Goal: Check status: Check status

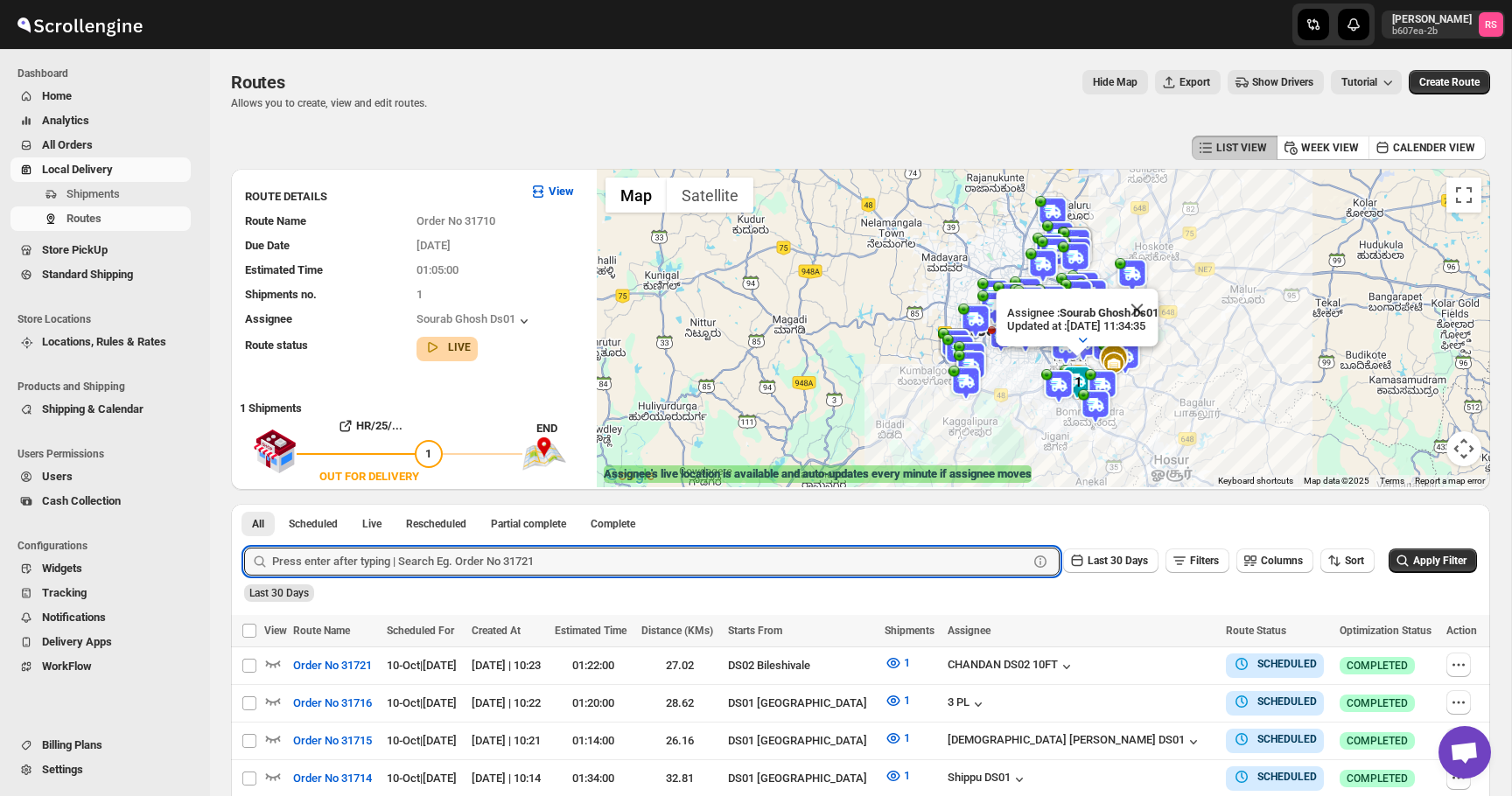
scroll to position [300, 0]
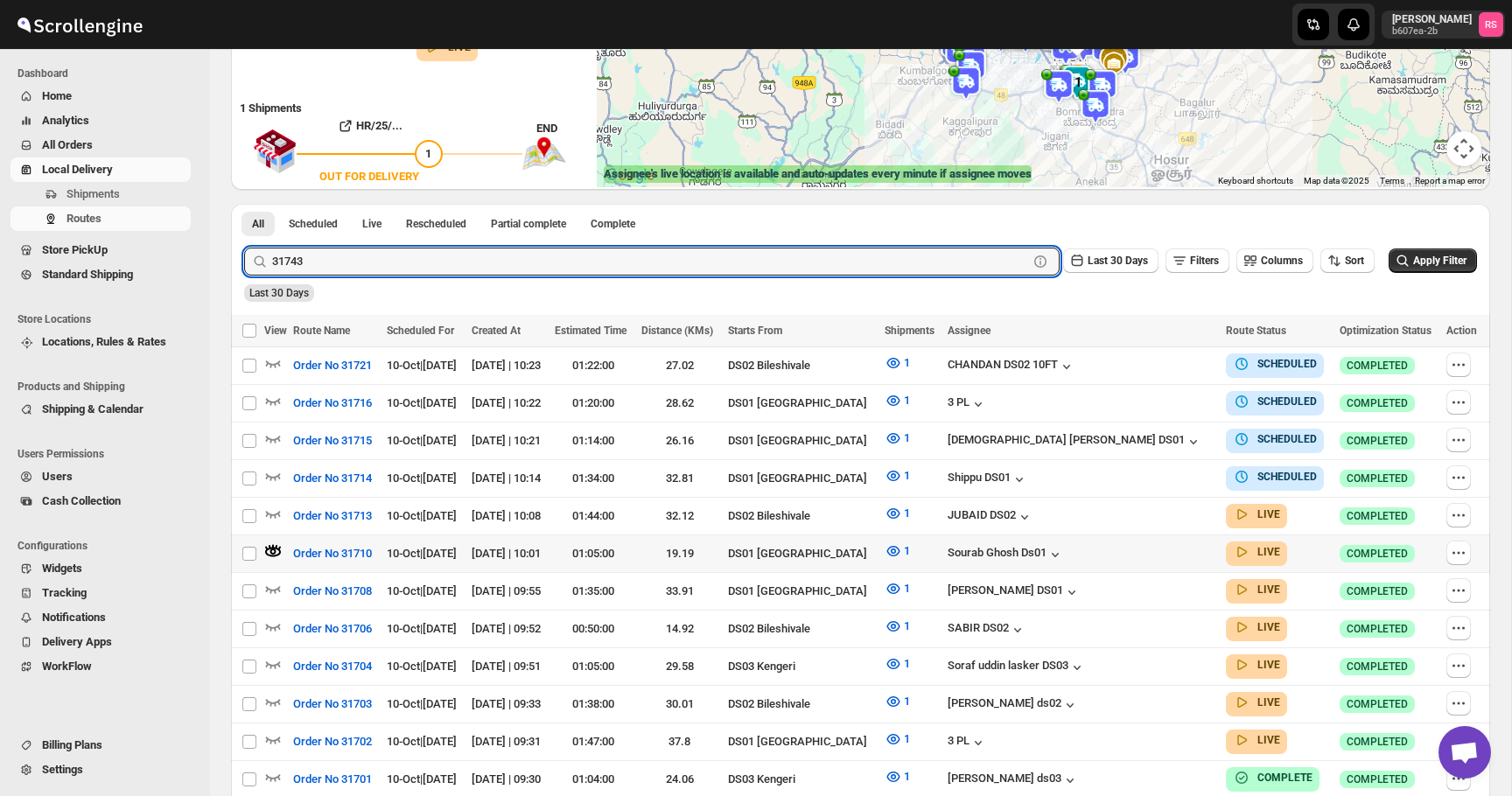
type input "31743"
click at [244, 204] on button "Submit" at bounding box center [269, 213] width 50 height 19
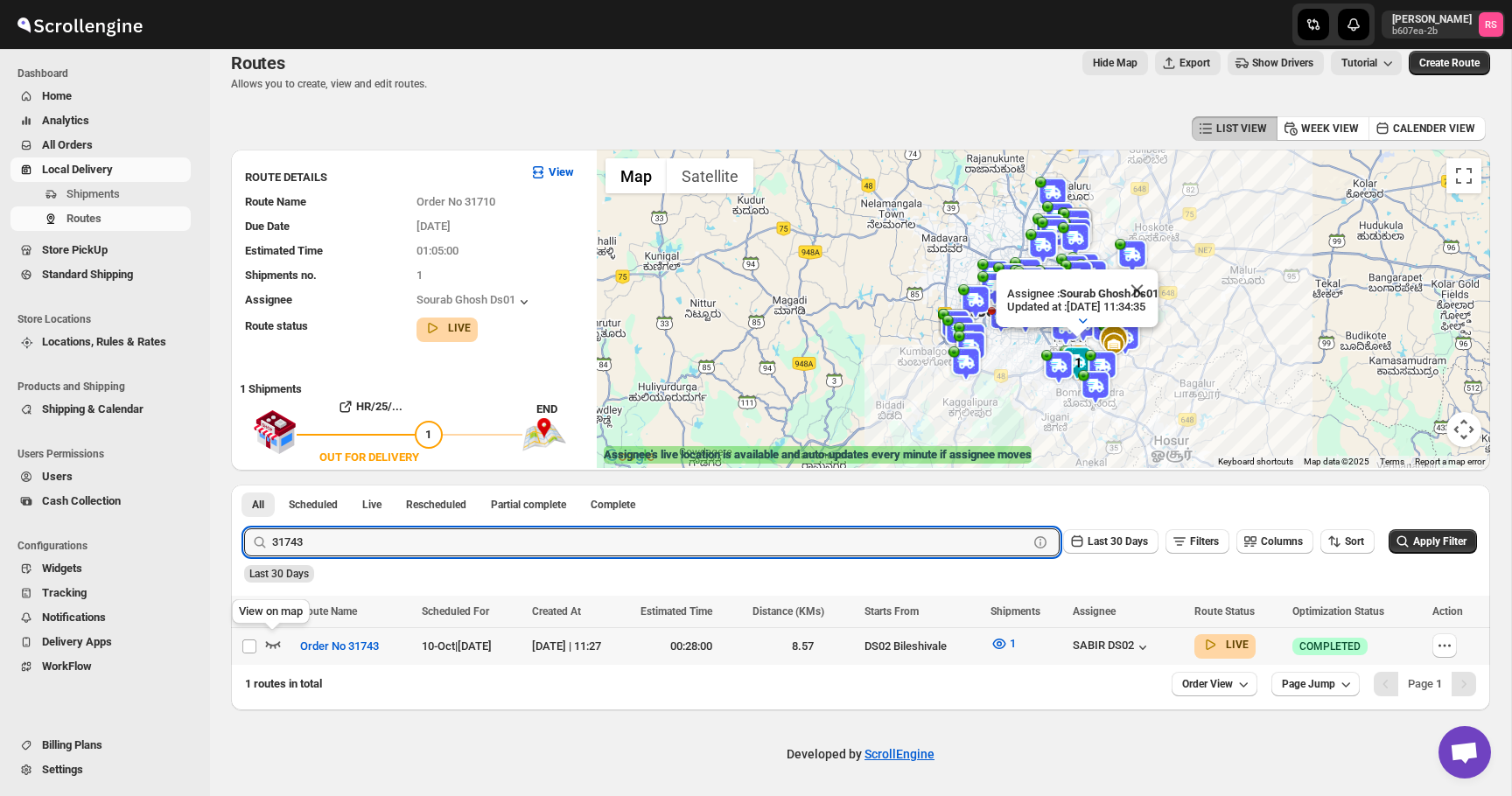
click at [279, 639] on icon "button" at bounding box center [273, 644] width 18 height 18
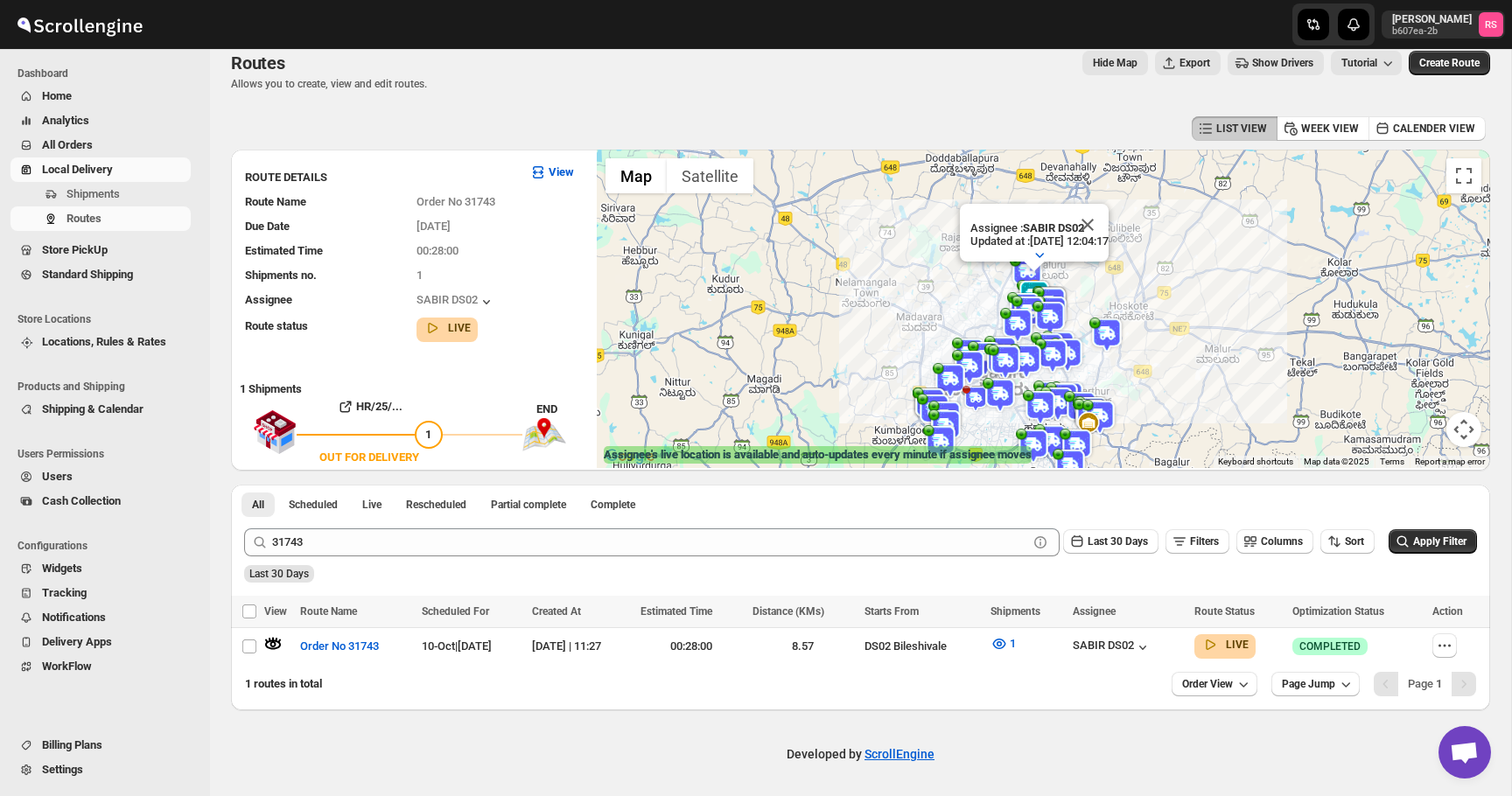
drag, startPoint x: 1049, startPoint y: 320, endPoint x: 1023, endPoint y: 402, distance: 86.0
click at [1023, 402] on img at bounding box center [1040, 407] width 35 height 35
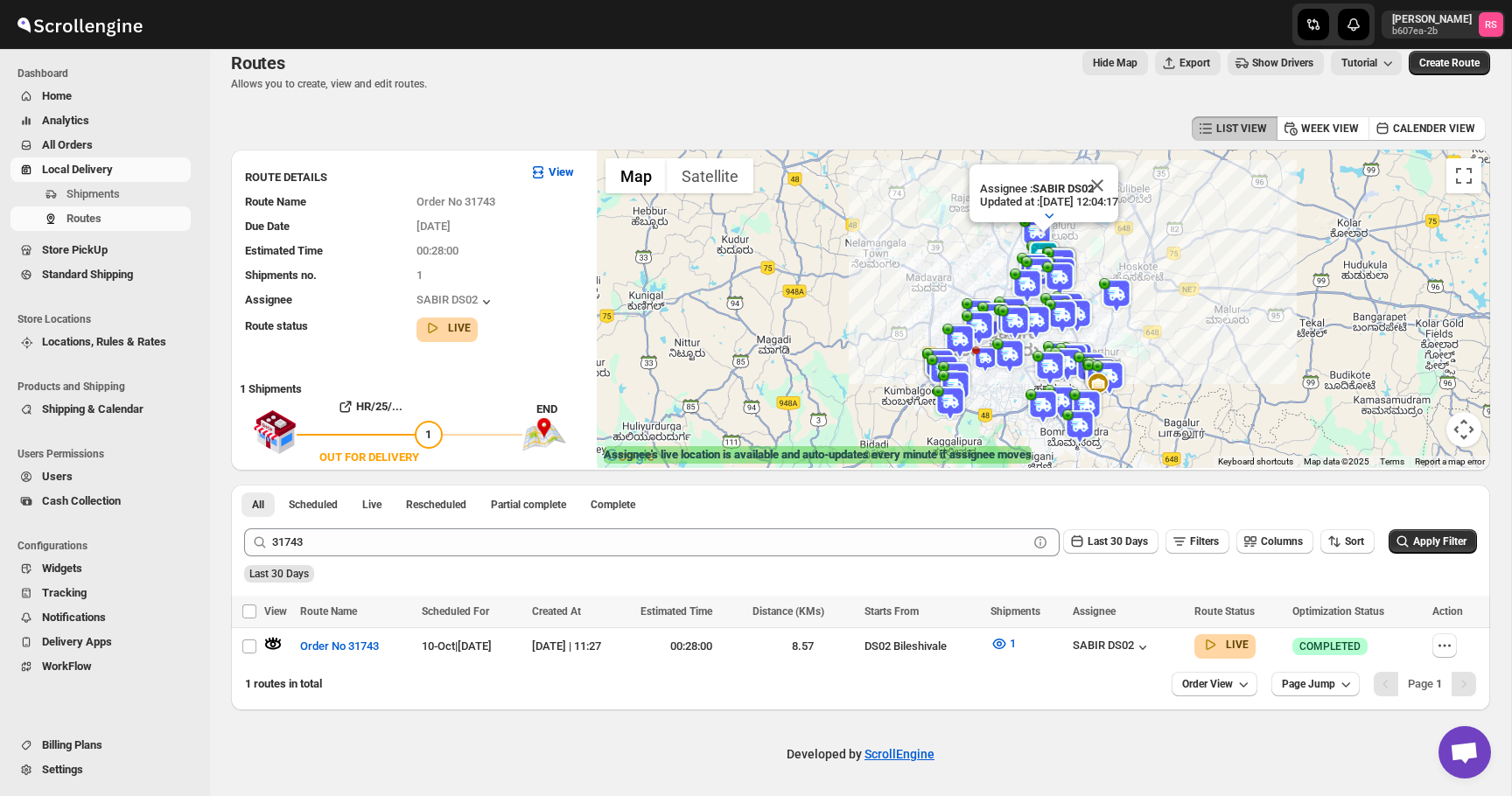
drag, startPoint x: 1114, startPoint y: 228, endPoint x: 1096, endPoint y: 281, distance: 56.0
click at [1096, 281] on div "Assignee : SABIR DS02 Updated at : [DATE] 12:04:17 Duty mode Enabled Battery pe…" at bounding box center [1044, 309] width 893 height 318
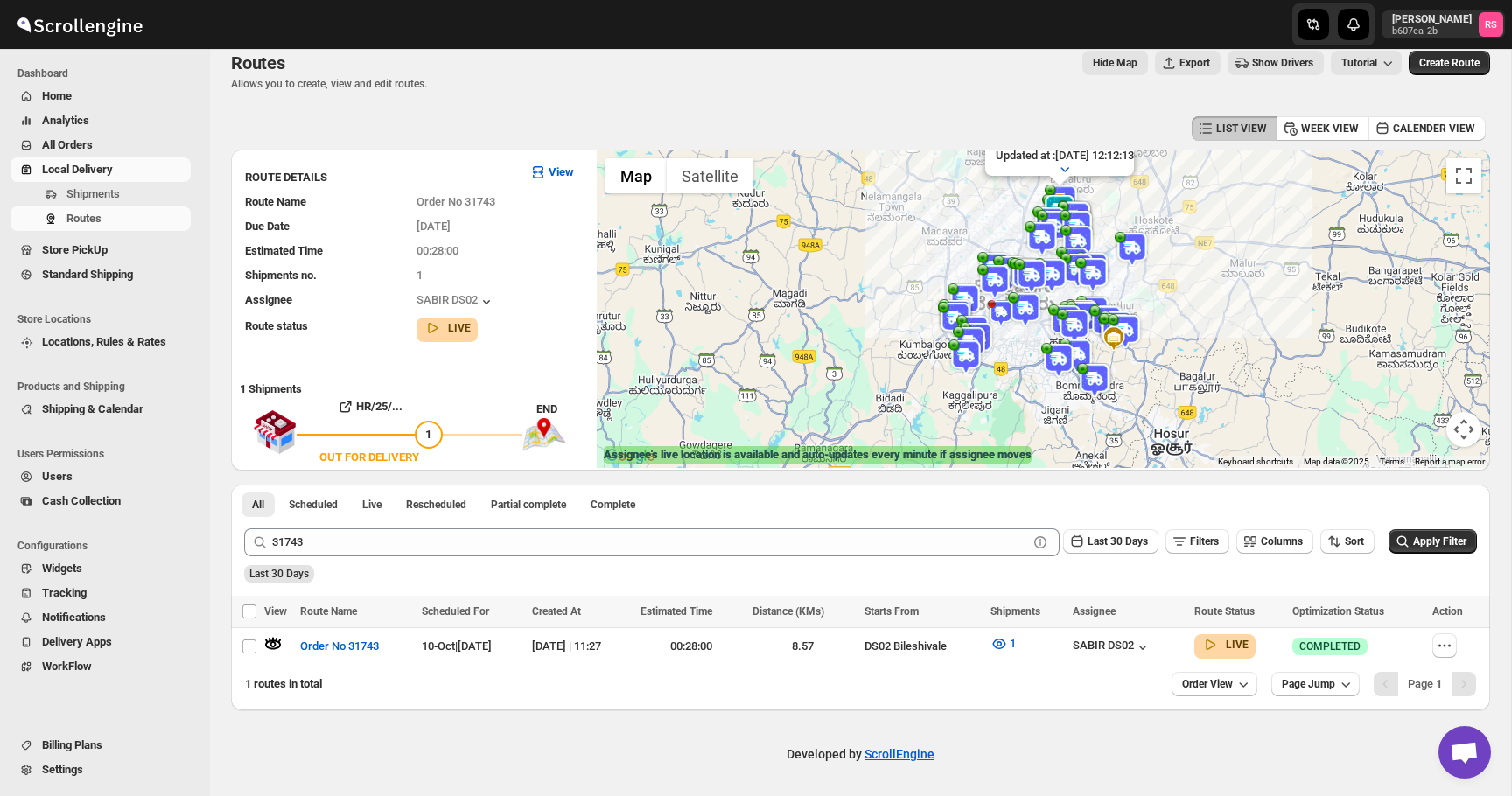
click at [109, 99] on span "Home" at bounding box center [114, 96] width 145 height 18
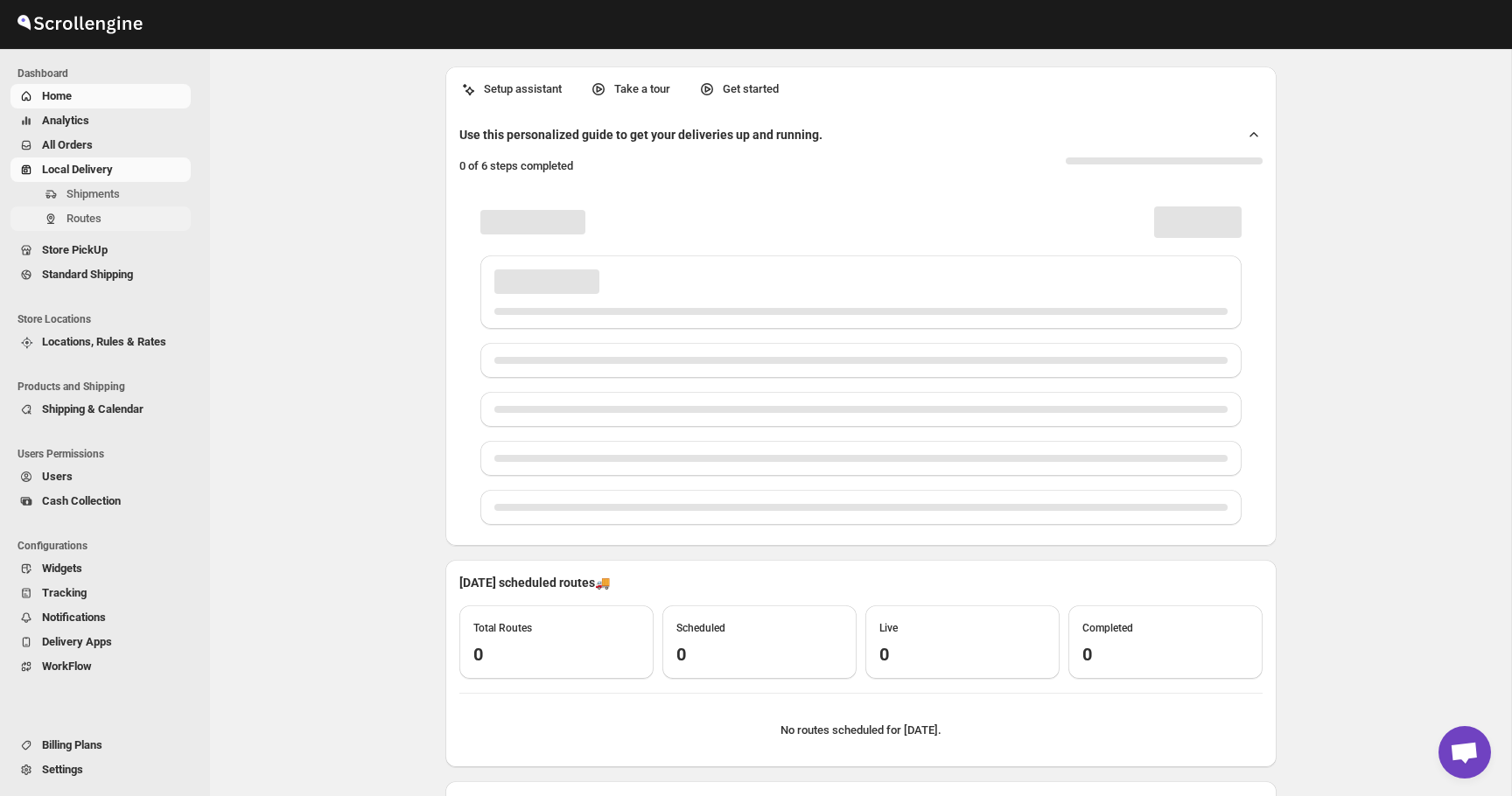
click at [109, 211] on span "Routes" at bounding box center [127, 219] width 121 height 18
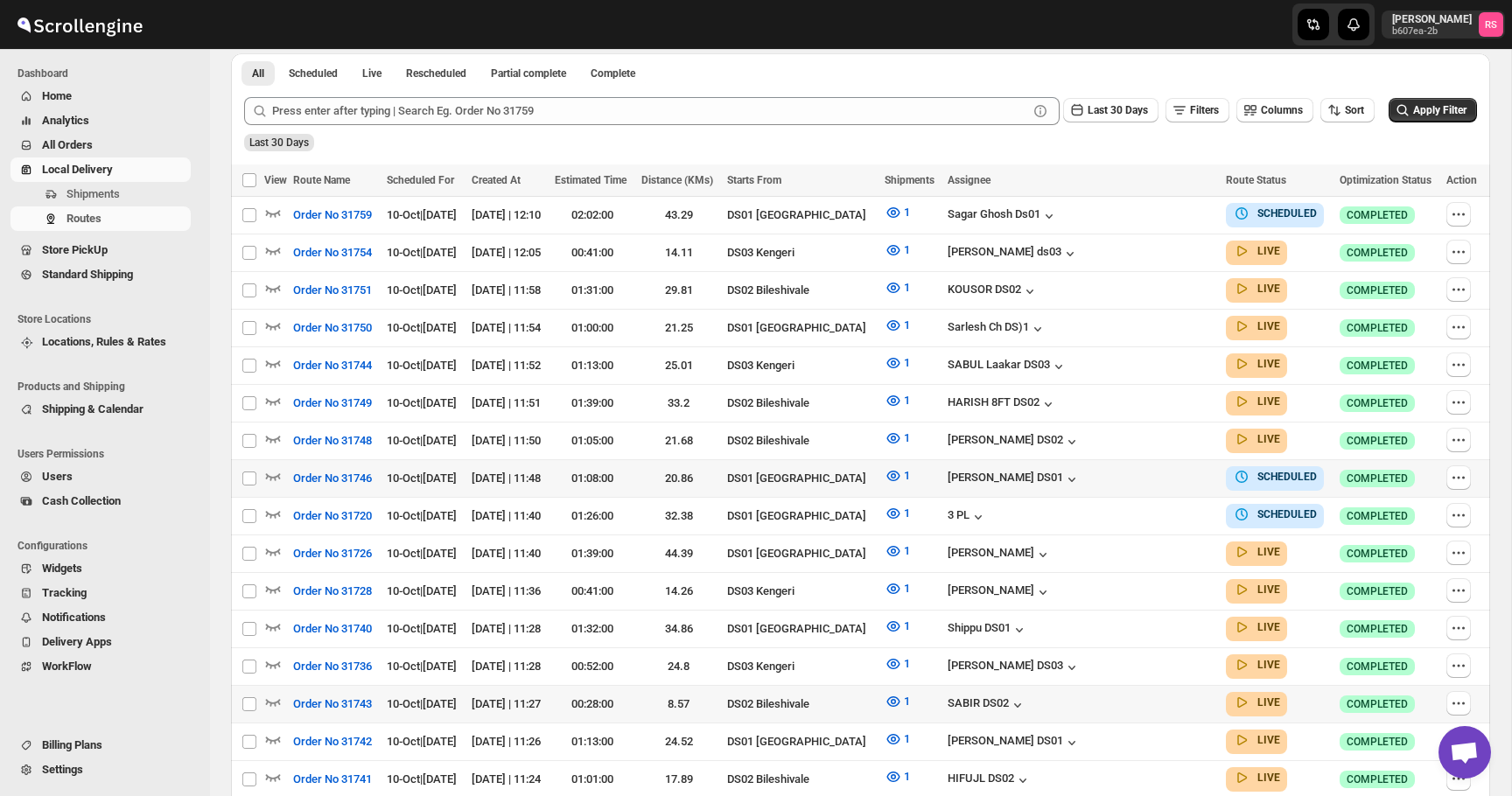
scroll to position [502, 0]
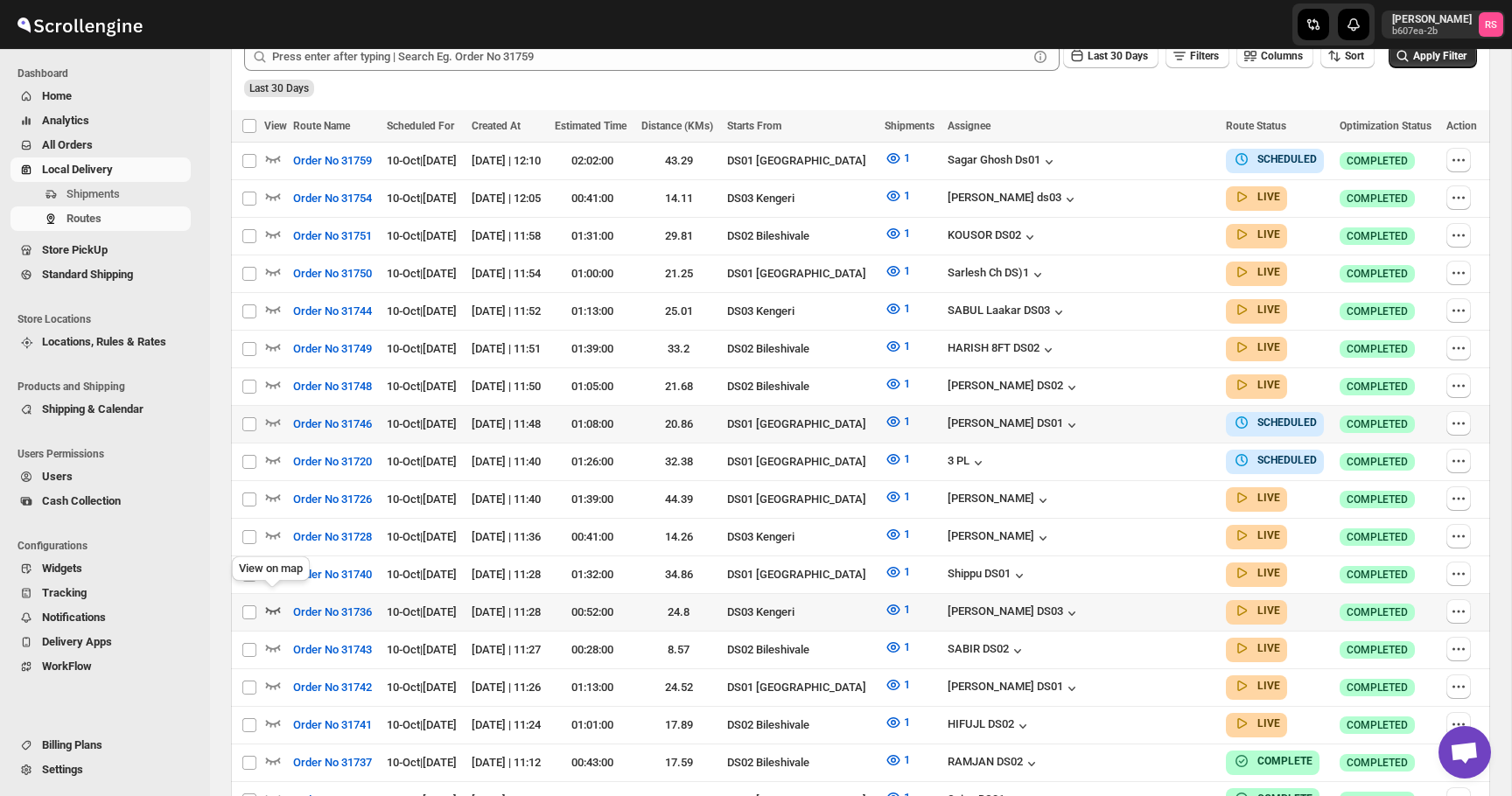
click at [271, 601] on icon "button" at bounding box center [273, 610] width 18 height 18
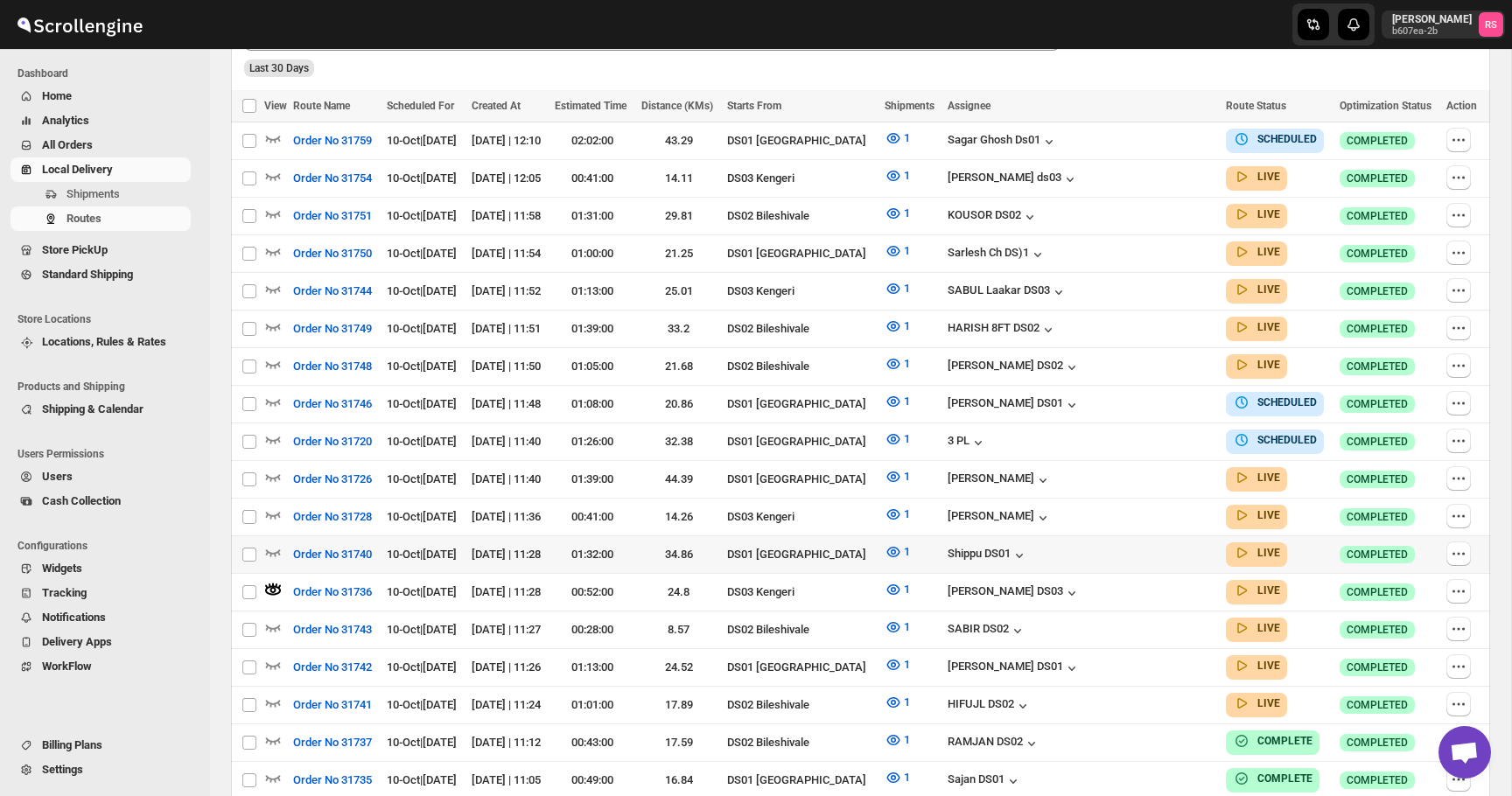
scroll to position [553, 0]
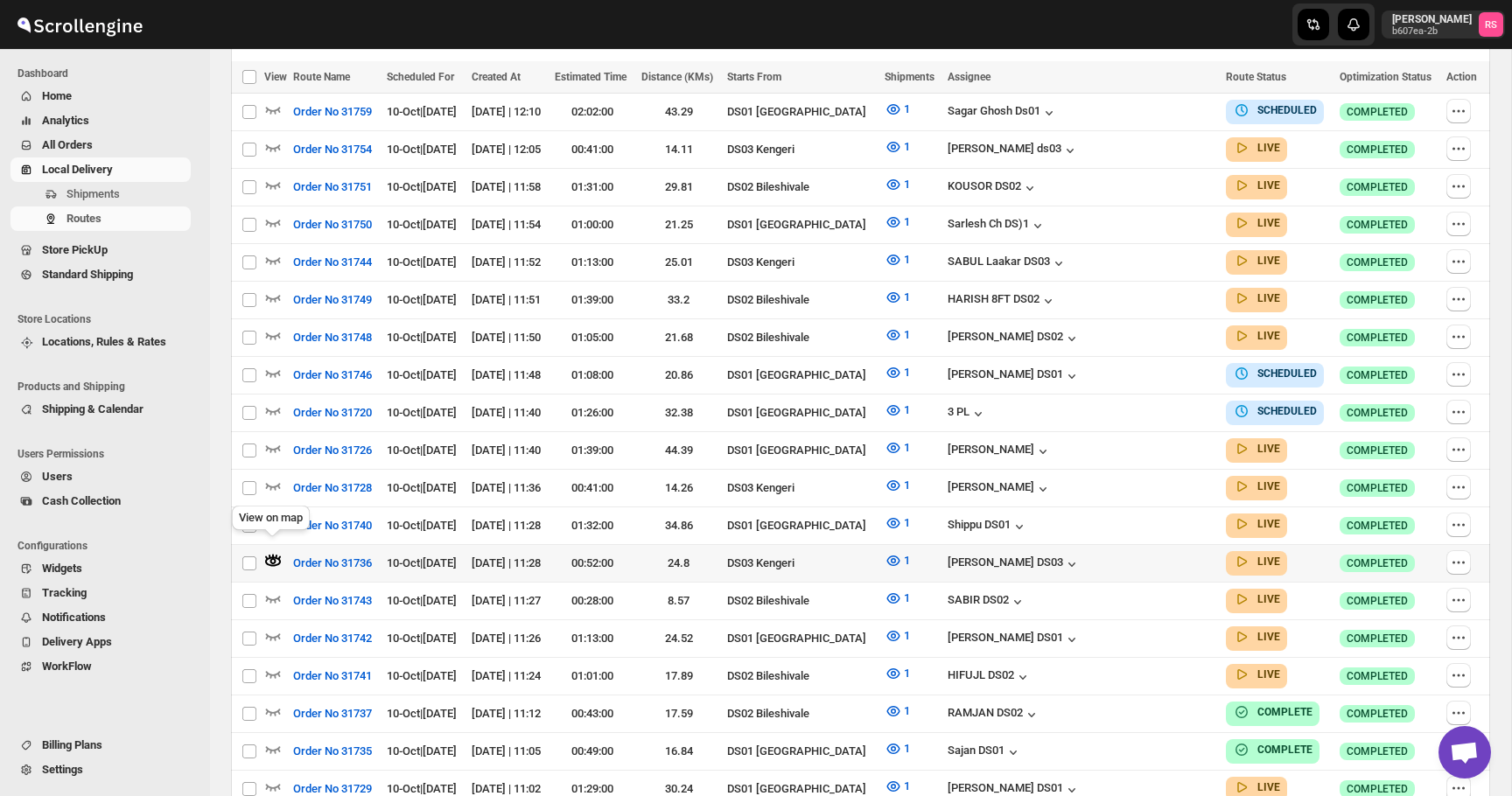
click at [269, 552] on icon "button" at bounding box center [273, 561] width 18 height 18
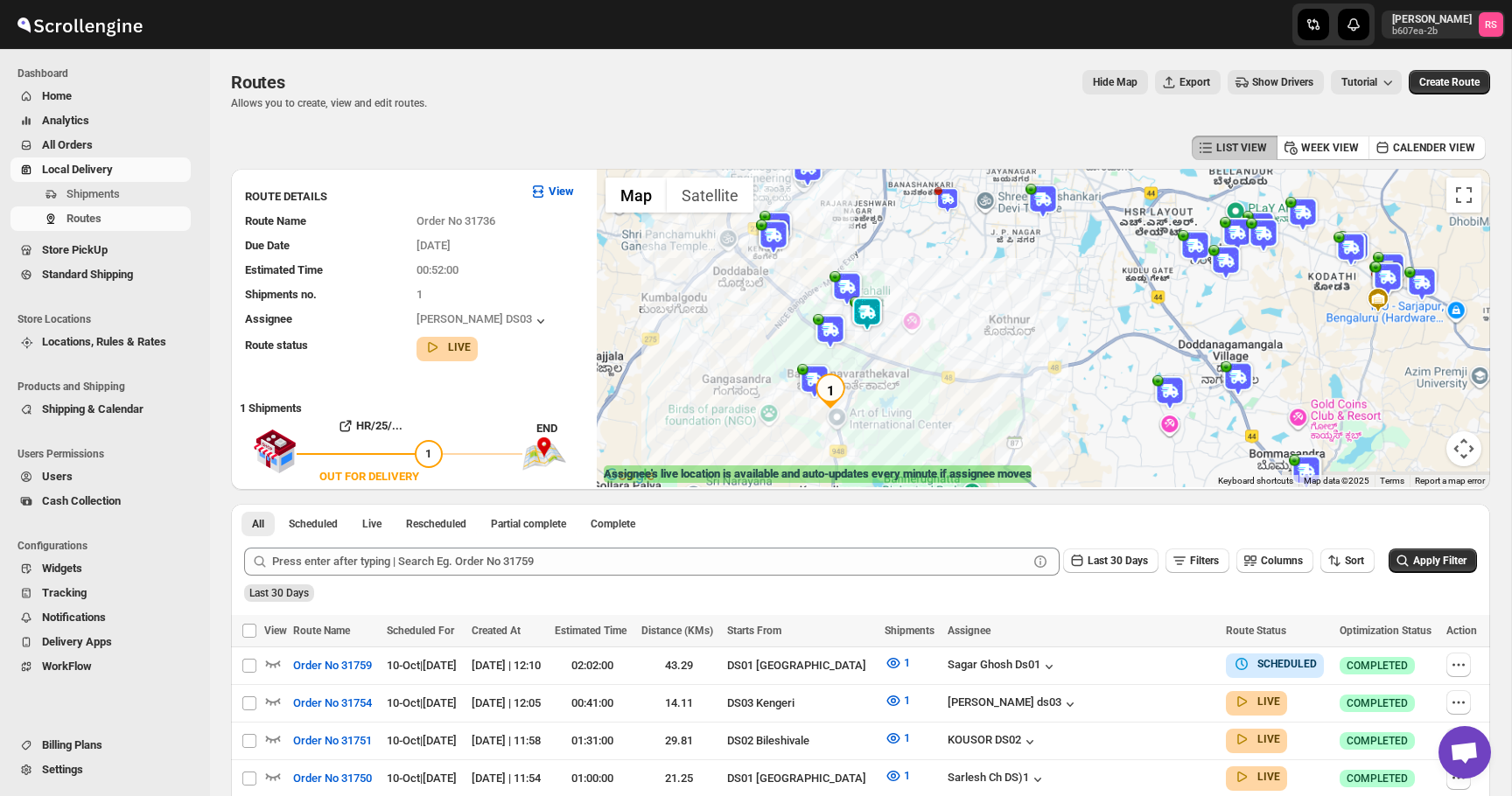
drag, startPoint x: 765, startPoint y: 420, endPoint x: 857, endPoint y: 328, distance: 130.1
click at [857, 328] on div at bounding box center [1044, 328] width 893 height 318
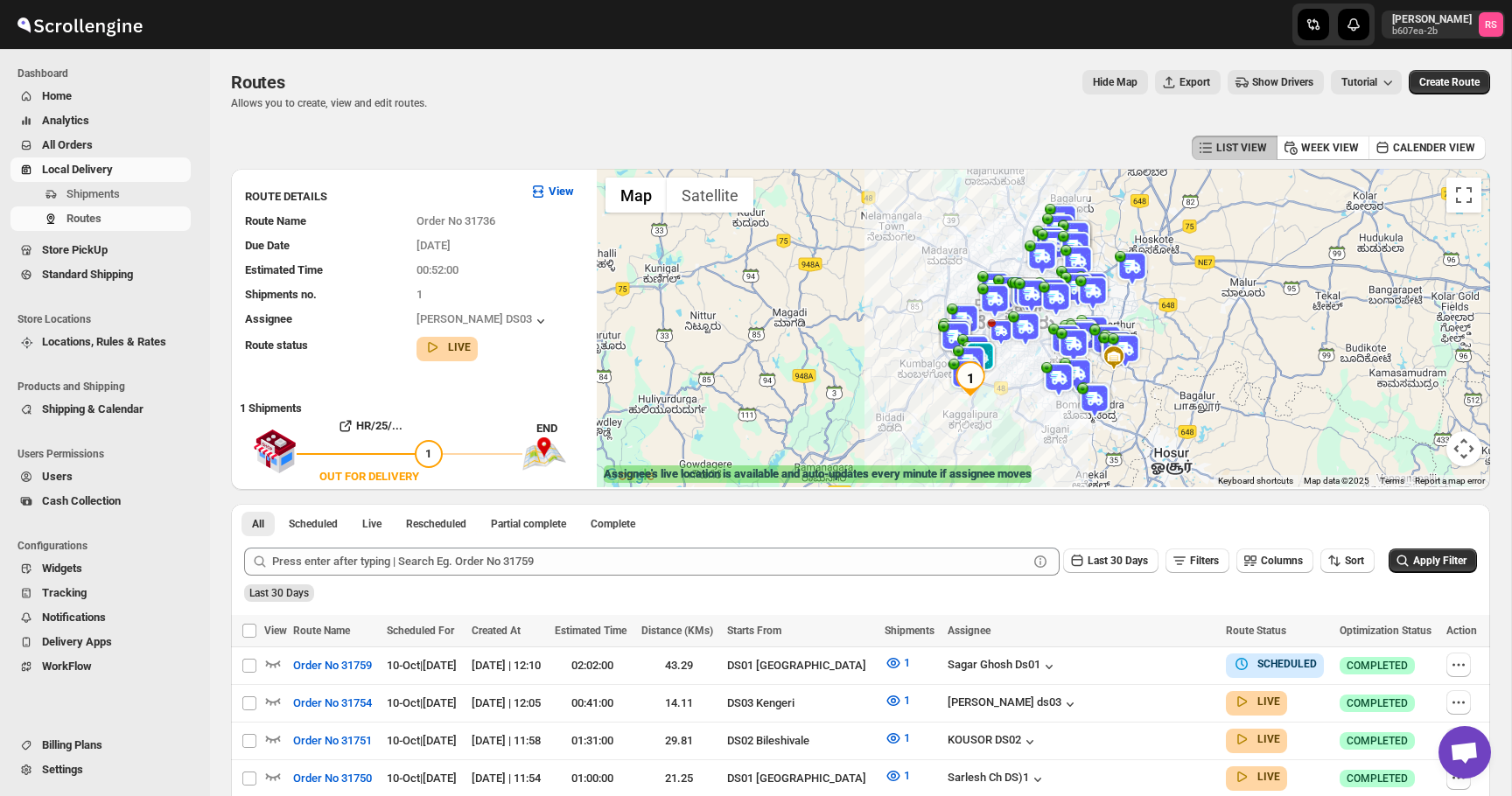
click at [990, 354] on img at bounding box center [980, 358] width 35 height 35
click at [1049, 291] on button "Close" at bounding box center [1047, 285] width 42 height 42
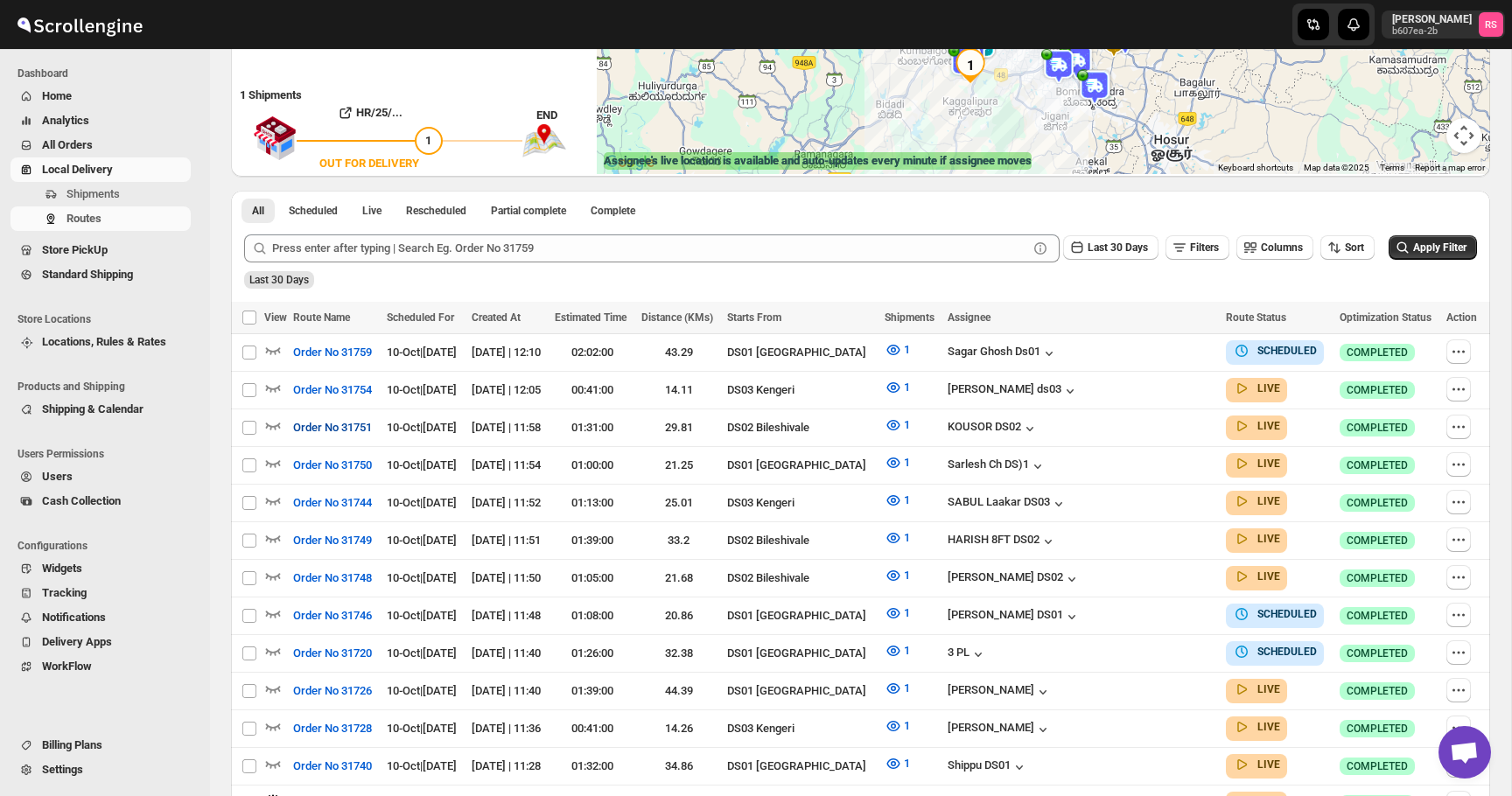
scroll to position [533, 0]
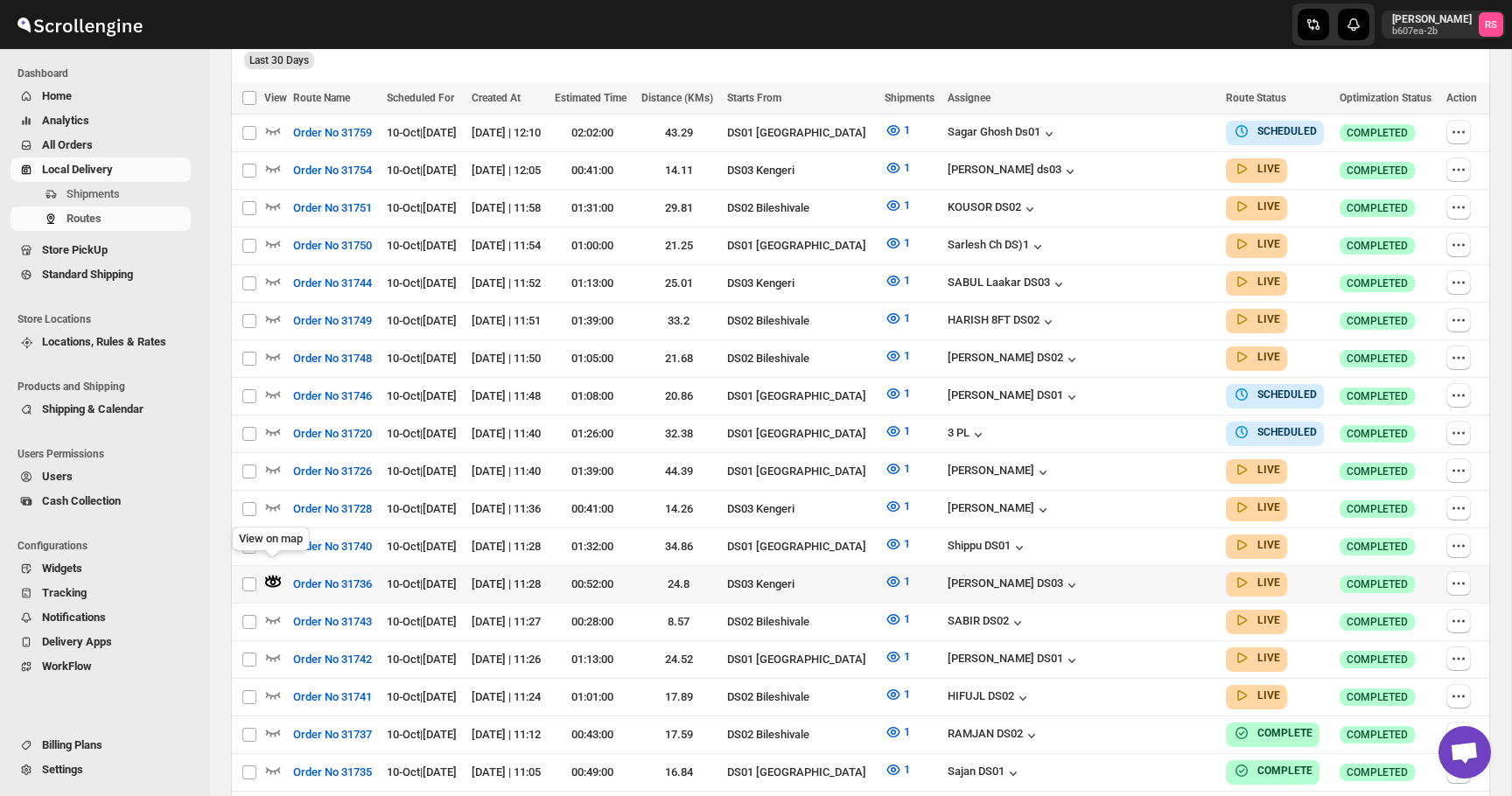
click at [272, 579] on icon "button" at bounding box center [273, 582] width 6 height 6
click at [616, 570] on tr "Select route Order No 31736 10-Oct | [DATE] [DATE] | 11:28 00:52:00 24.8 DS03 K…" at bounding box center [861, 583] width 1259 height 37
checkbox input "true"
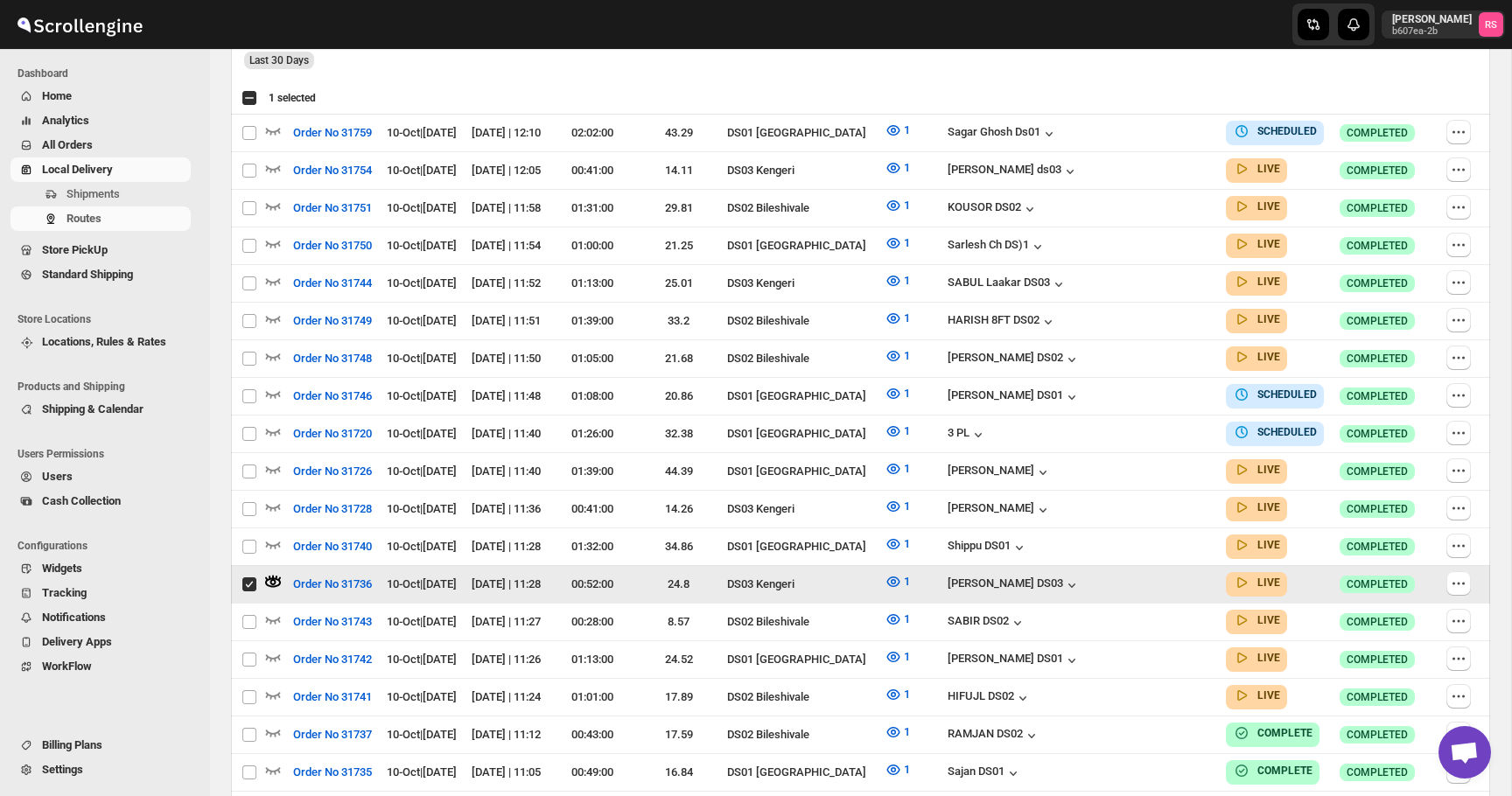
scroll to position [0, 0]
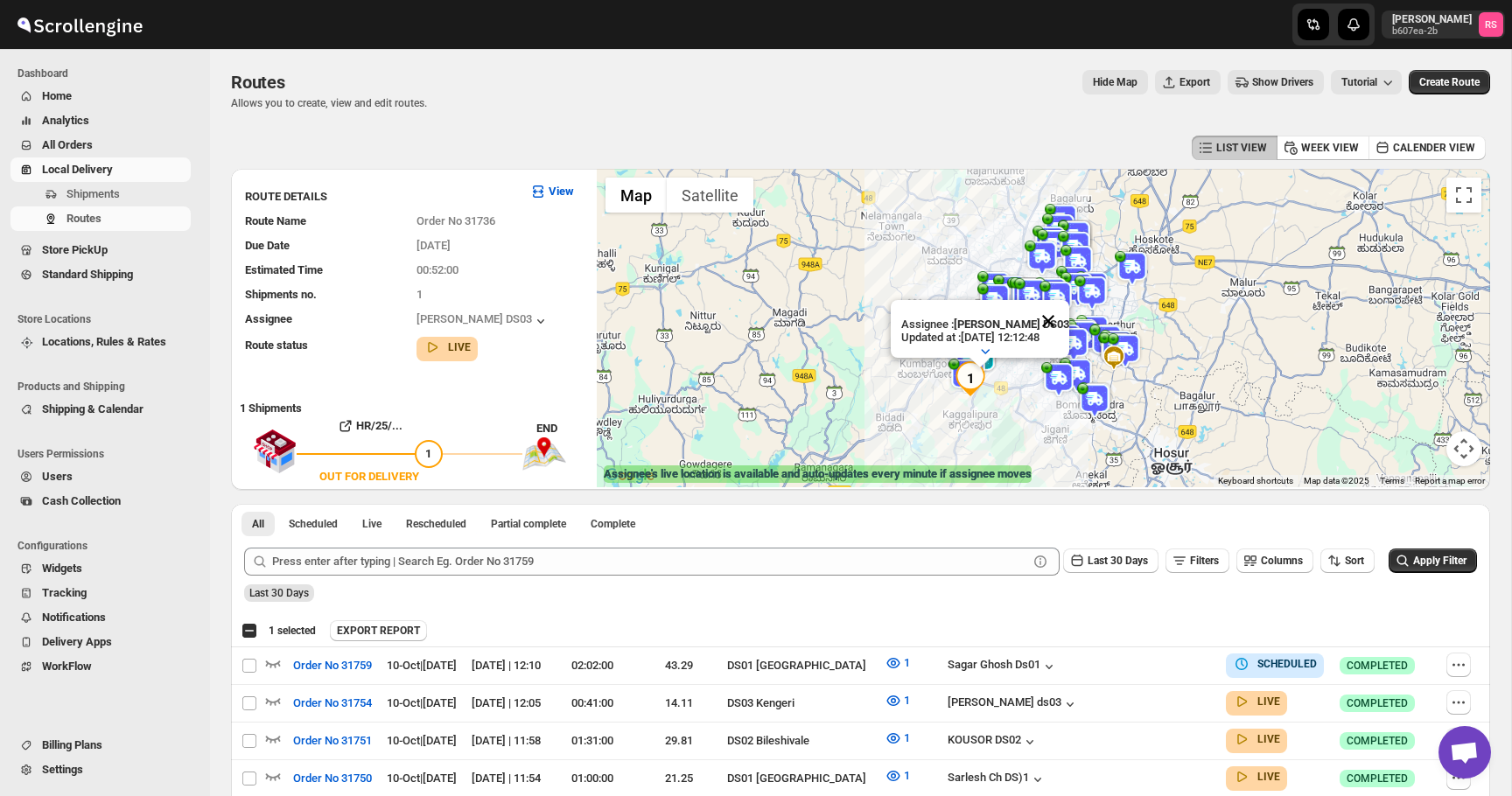
click at [1050, 314] on button "Close" at bounding box center [1047, 320] width 42 height 42
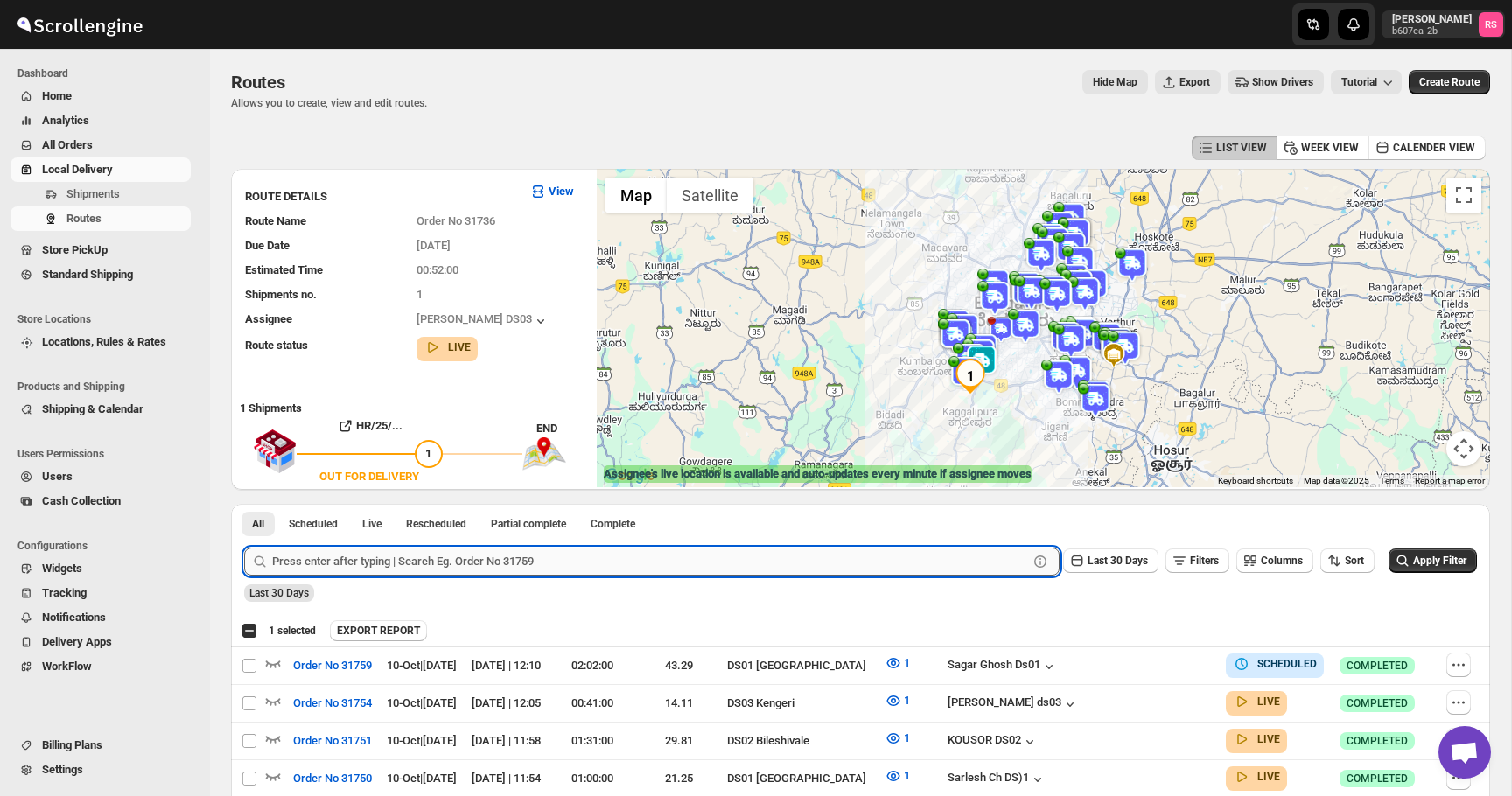
click at [599, 567] on input "text" at bounding box center [651, 561] width 756 height 28
type input "31743"
click at [244, 503] on button "Submit" at bounding box center [269, 512] width 50 height 19
checkbox input "true"
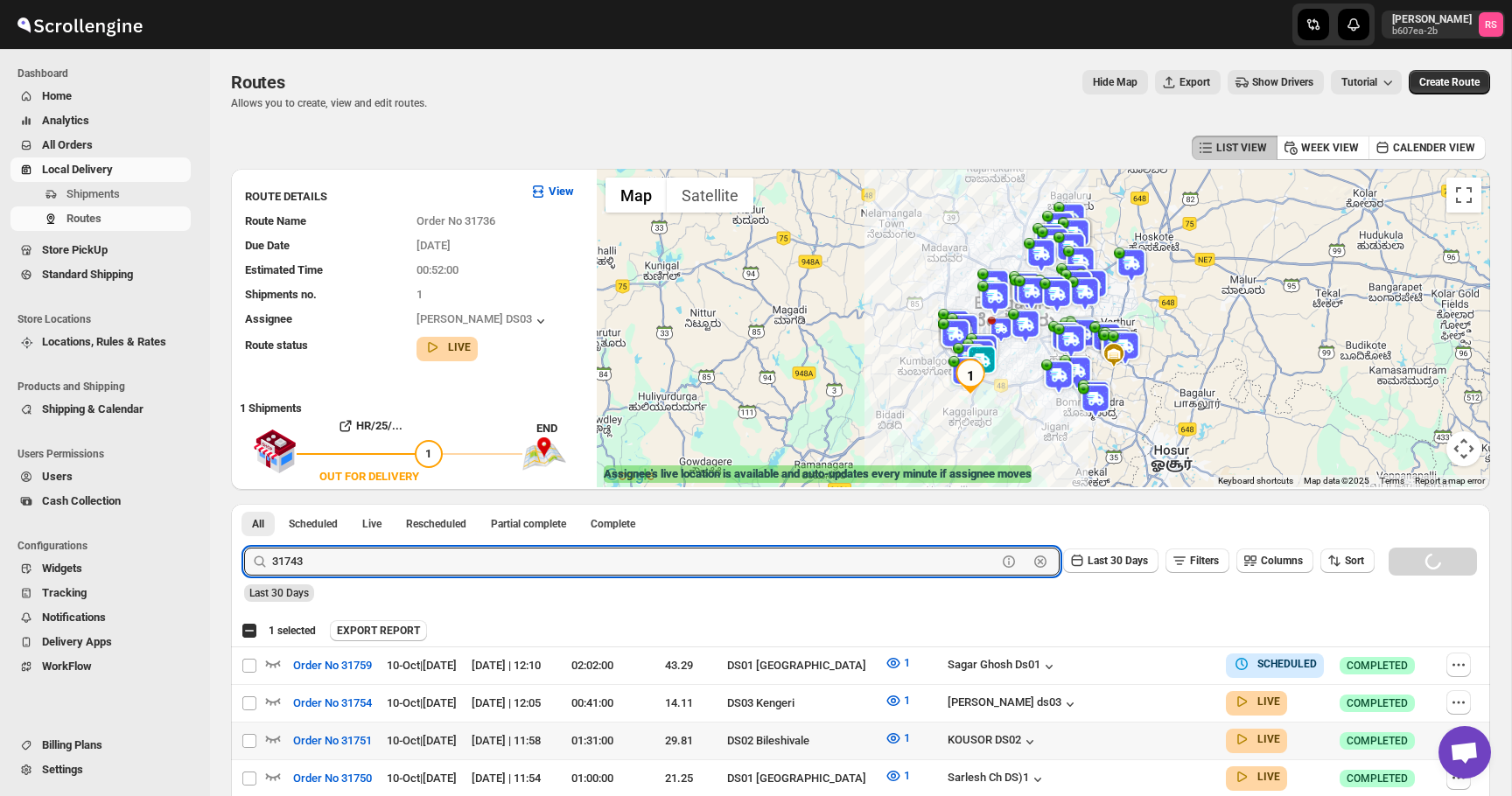
checkbox input "true"
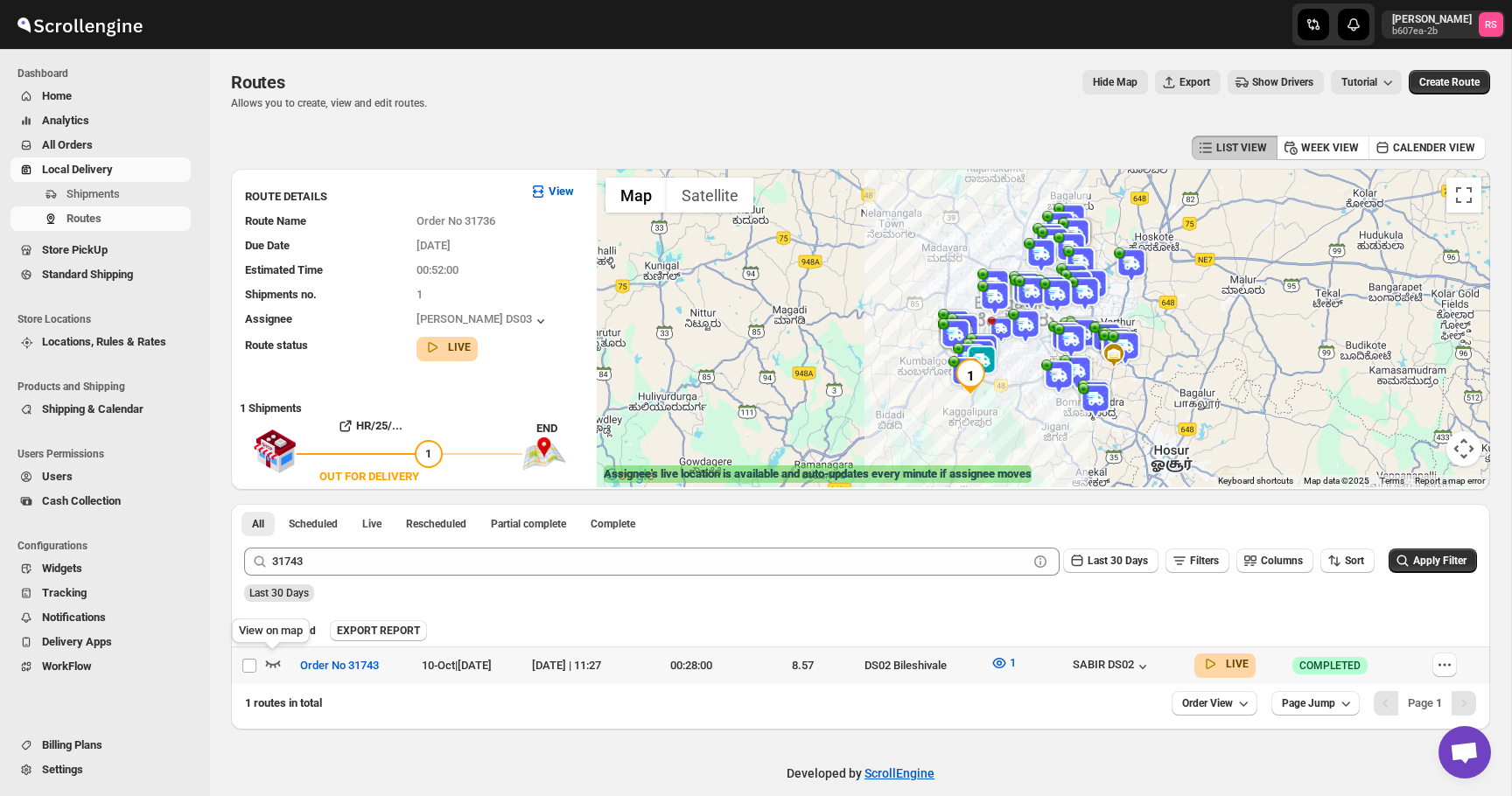
click at [272, 660] on icon "button" at bounding box center [273, 663] width 18 height 18
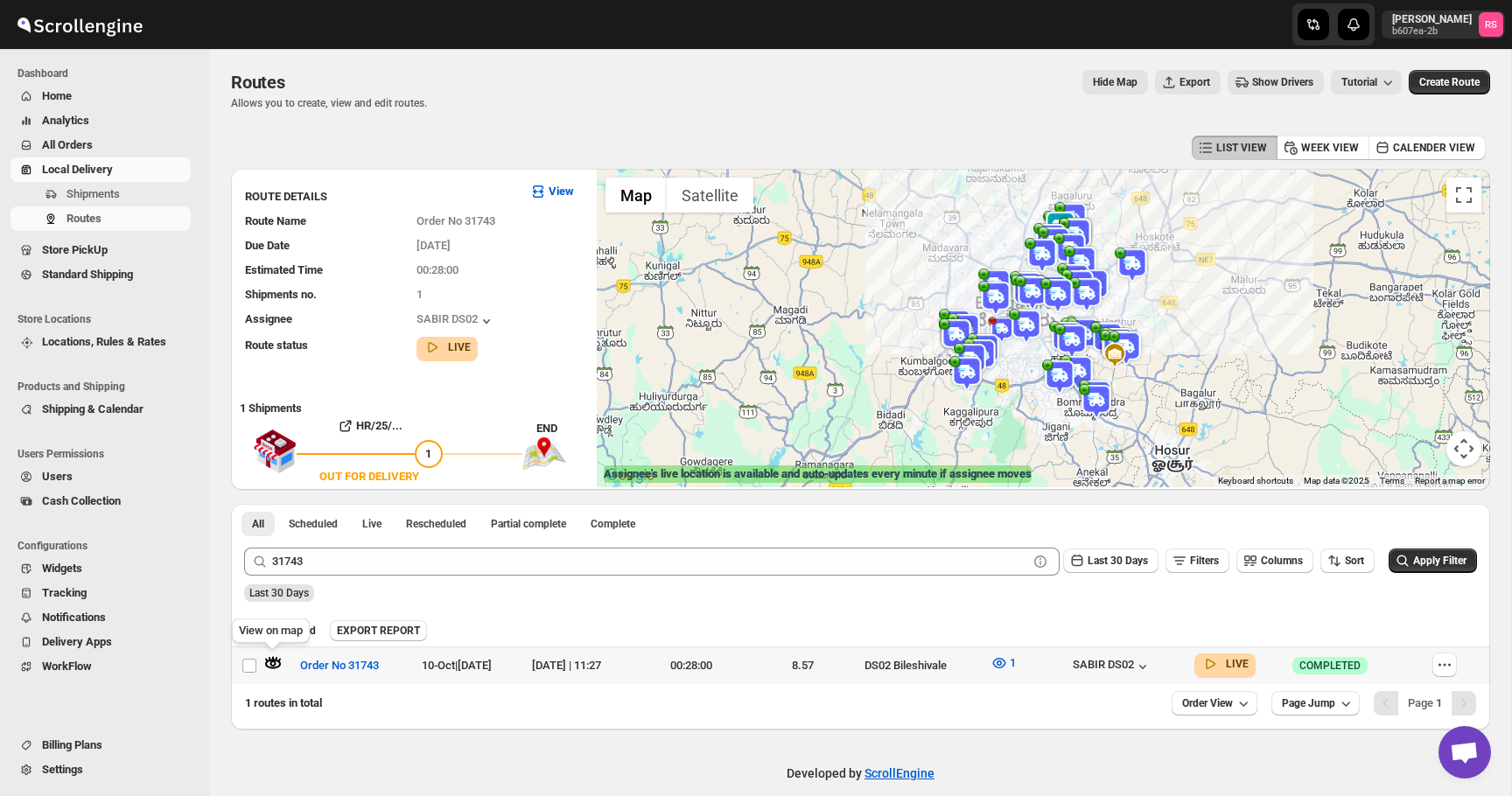
click at [267, 656] on icon "button" at bounding box center [273, 663] width 18 height 18
drag, startPoint x: 1048, startPoint y: 320, endPoint x: 1290, endPoint y: 243, distance: 254.0
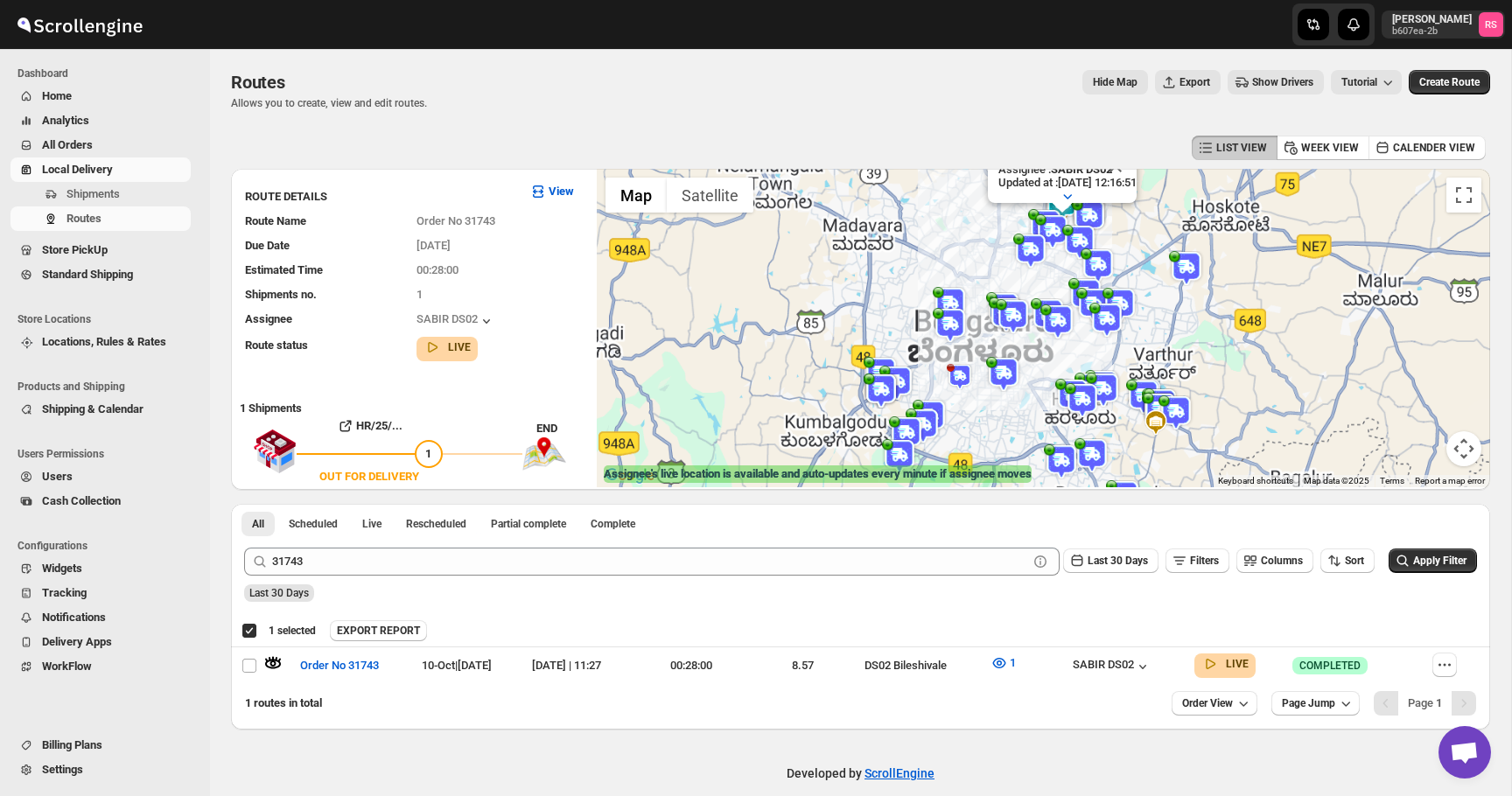
drag, startPoint x: 1151, startPoint y: 245, endPoint x: 1283, endPoint y: 207, distance: 137.4
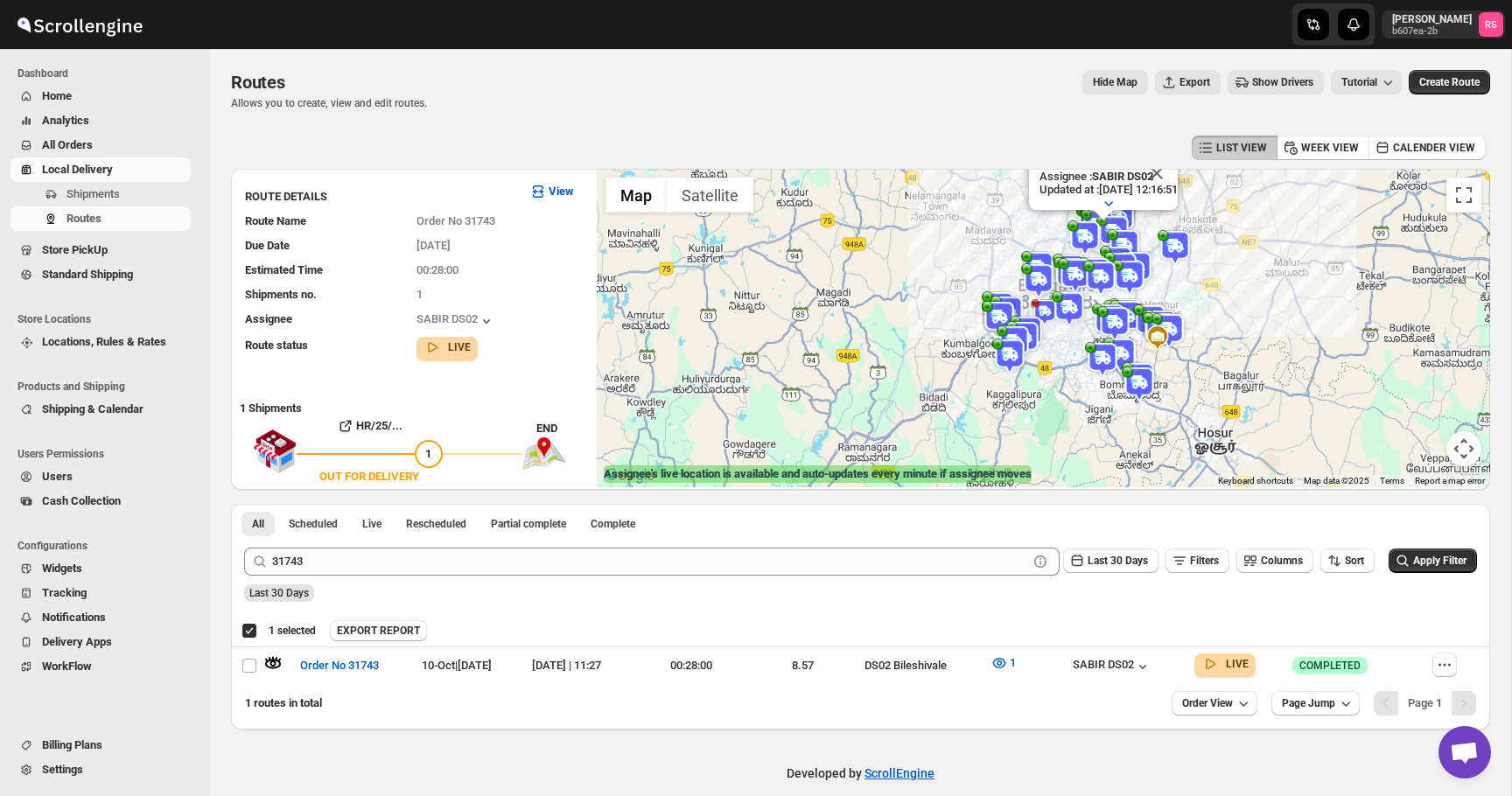
drag, startPoint x: 1283, startPoint y: 207, endPoint x: 1394, endPoint y: 180, distance: 114.2
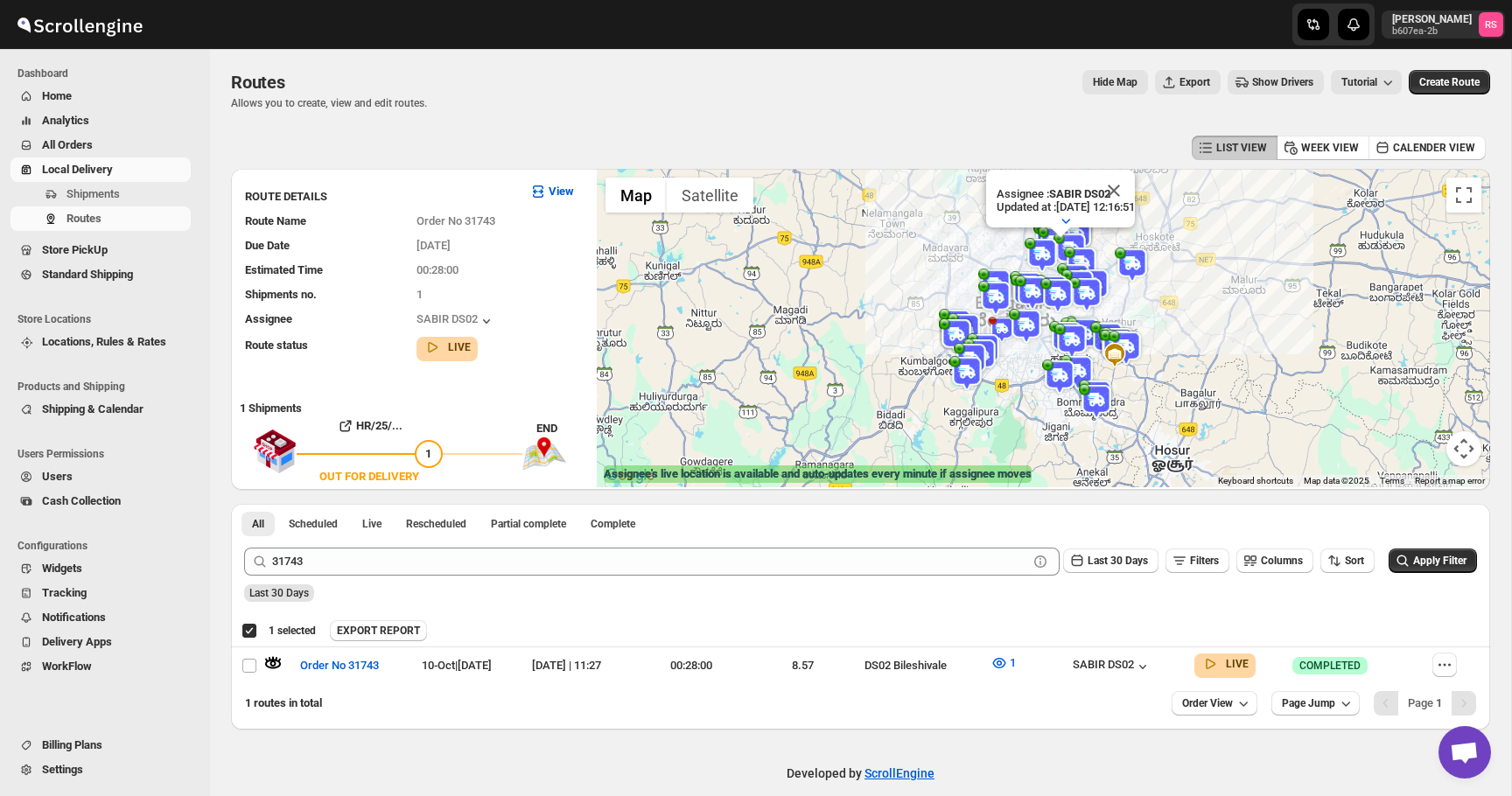
drag, startPoint x: 1309, startPoint y: 222, endPoint x: 1256, endPoint y: 271, distance: 72.2
click at [1256, 271] on div "Assignee : SABIR DS02 Updated at : [DATE] 12:16:51 Duty mode Enabled Battery pe…" at bounding box center [1044, 328] width 893 height 318
